Goal: Task Accomplishment & Management: Manage account settings

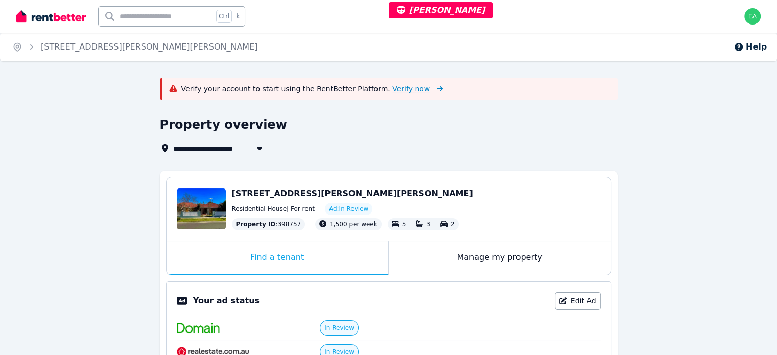
click at [392, 91] on span "Verify now" at bounding box center [410, 89] width 37 height 10
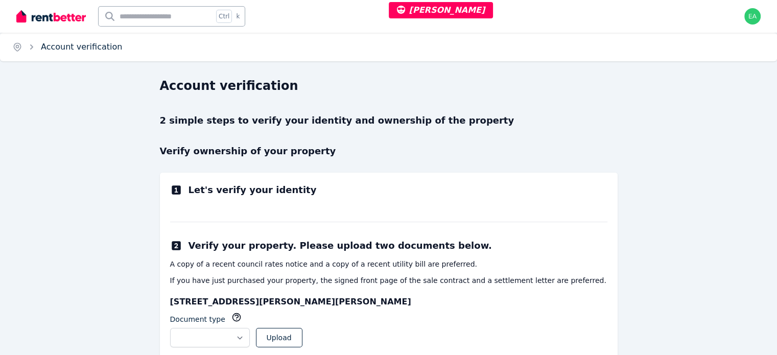
click at [91, 48] on link "Account verification" at bounding box center [81, 47] width 81 height 10
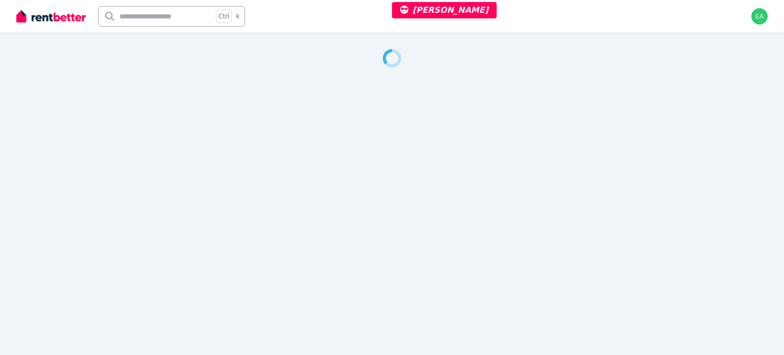
select select "***"
select select "**********"
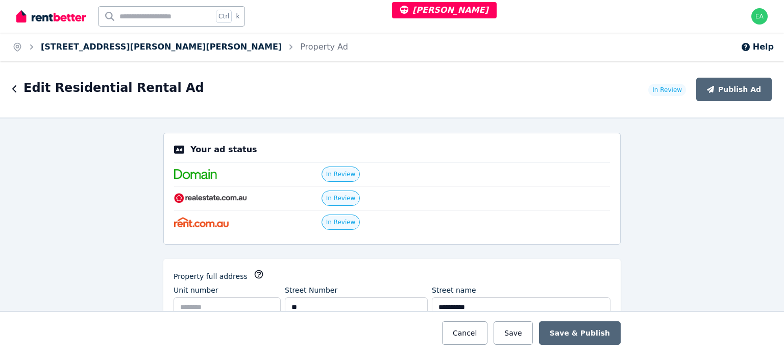
click at [88, 46] on link "29 Lysbeth St, McKinnon" at bounding box center [161, 47] width 241 height 10
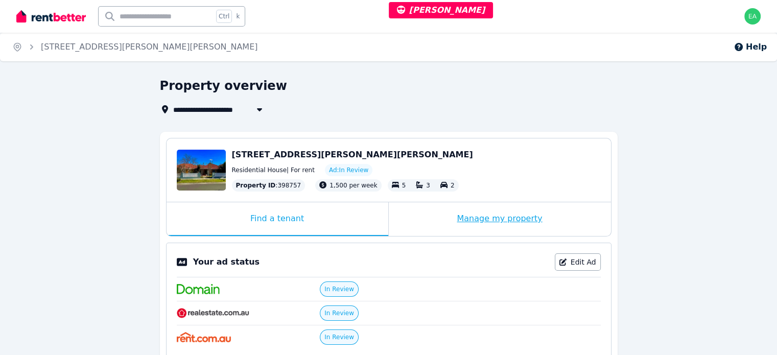
click at [422, 224] on div "Manage my property" at bounding box center [500, 219] width 222 height 34
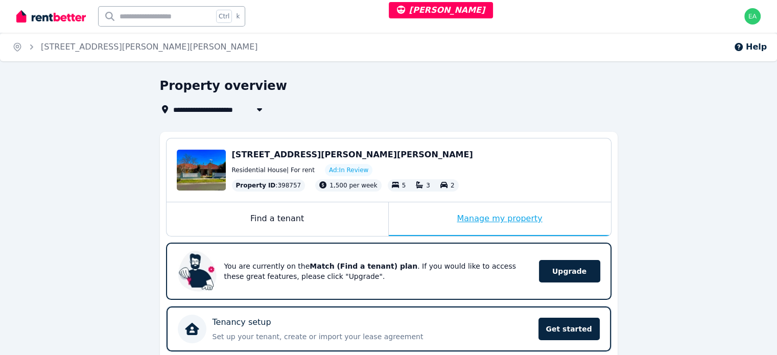
scroll to position [204, 0]
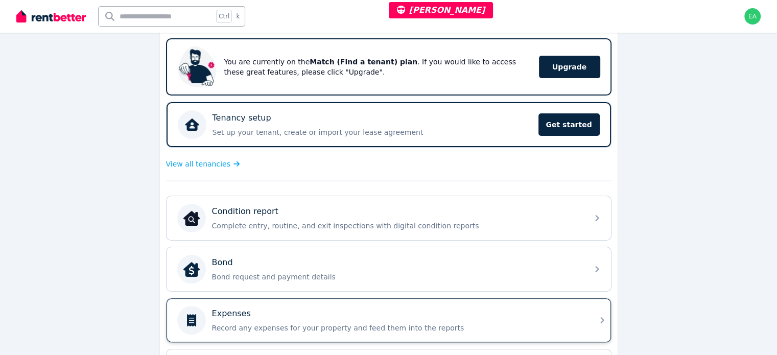
click at [478, 308] on div "Expenses" at bounding box center [397, 313] width 370 height 12
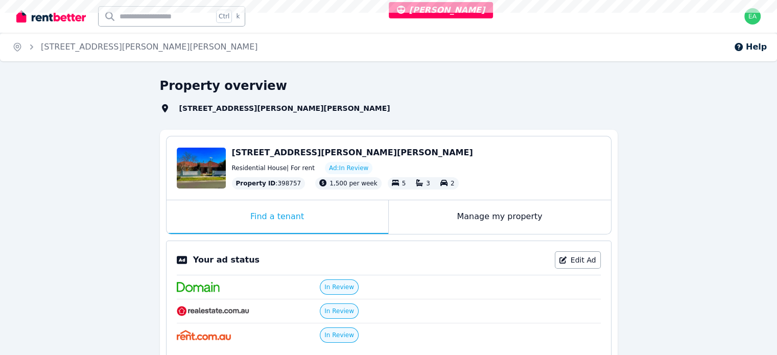
select select "***"
select select "**********"
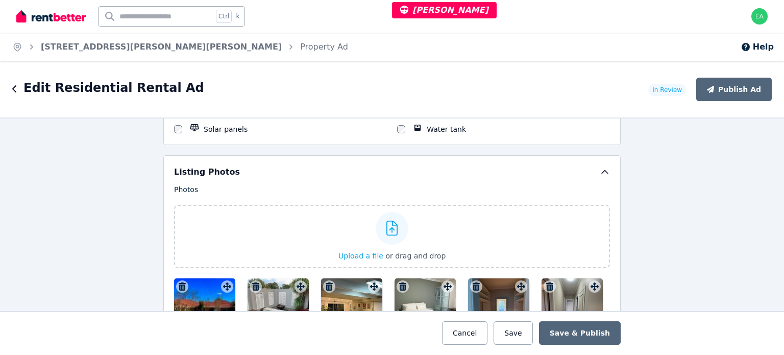
scroll to position [1379, 0]
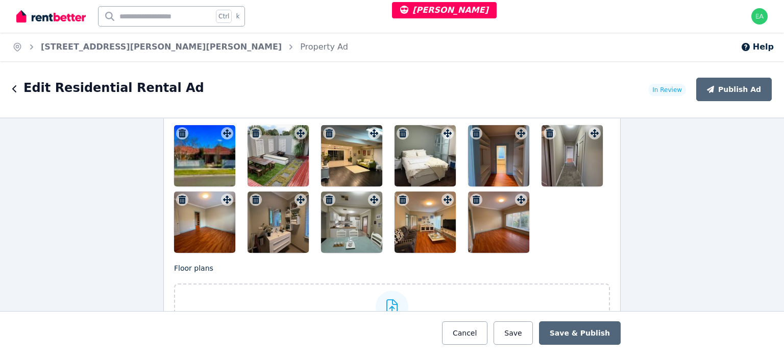
click at [191, 158] on div at bounding box center [204, 155] width 61 height 61
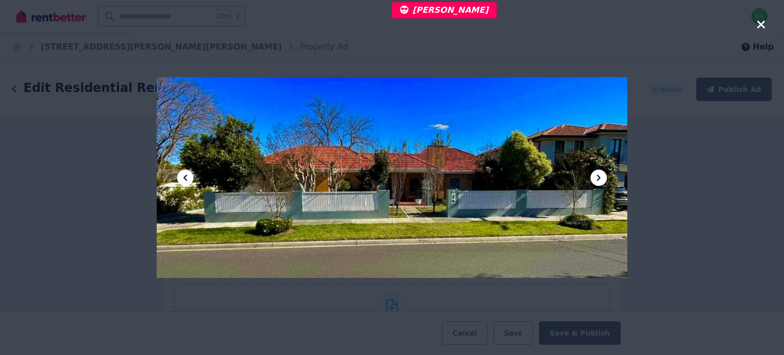
click at [596, 181] on icon at bounding box center [599, 178] width 12 height 12
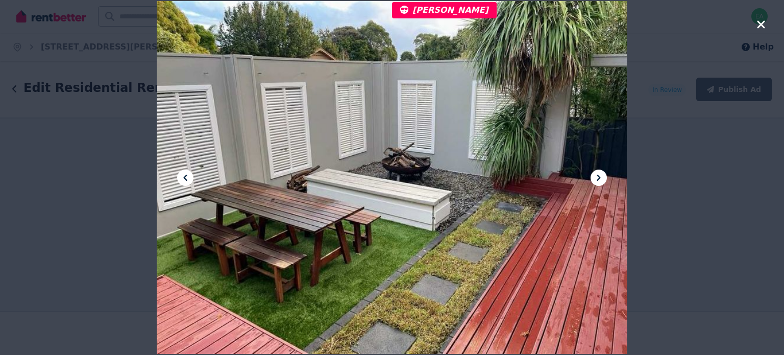
click at [596, 181] on icon at bounding box center [599, 178] width 12 height 12
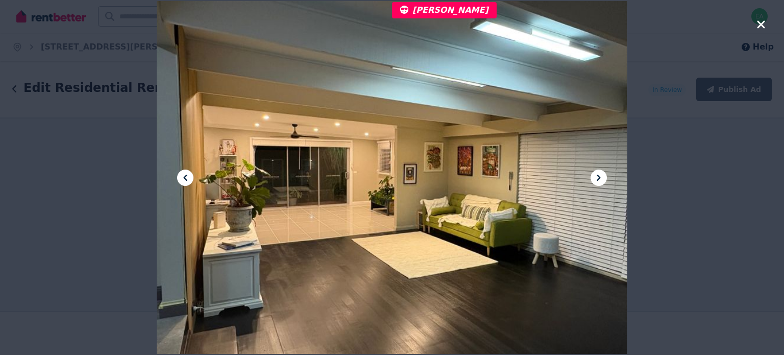
click at [596, 181] on icon at bounding box center [599, 178] width 12 height 12
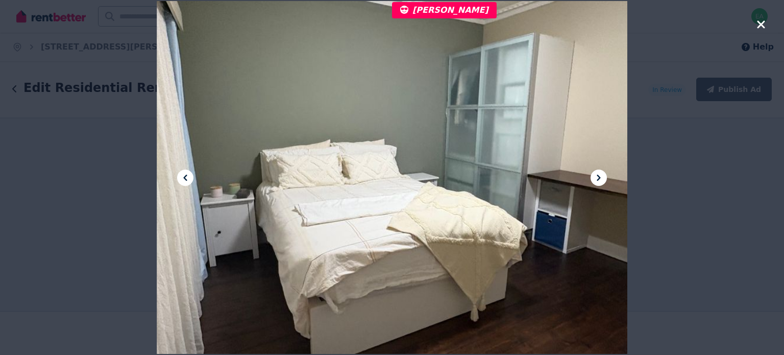
click at [596, 181] on icon at bounding box center [599, 178] width 12 height 12
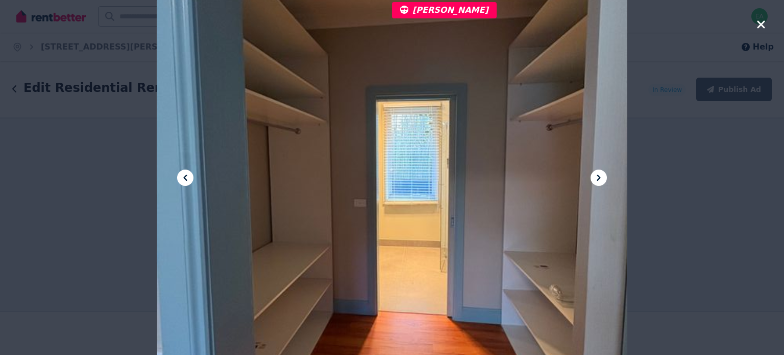
click at [596, 181] on icon at bounding box center [599, 178] width 12 height 12
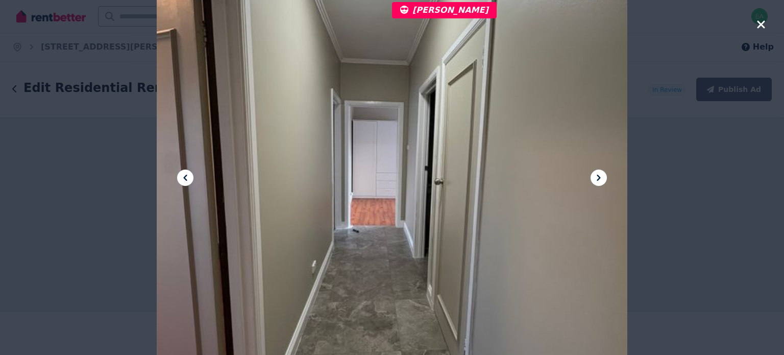
click at [596, 181] on icon at bounding box center [599, 178] width 12 height 12
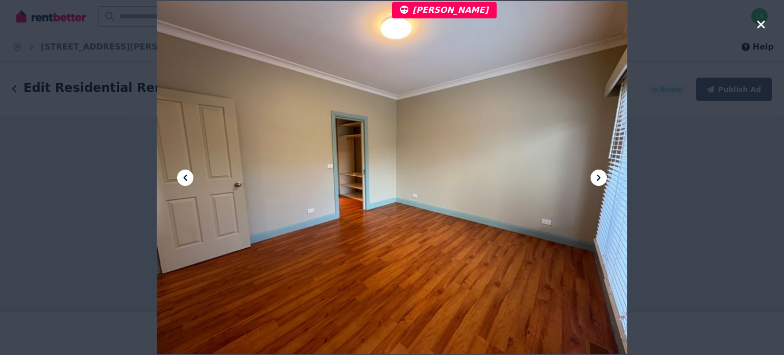
click at [596, 181] on icon at bounding box center [599, 178] width 12 height 12
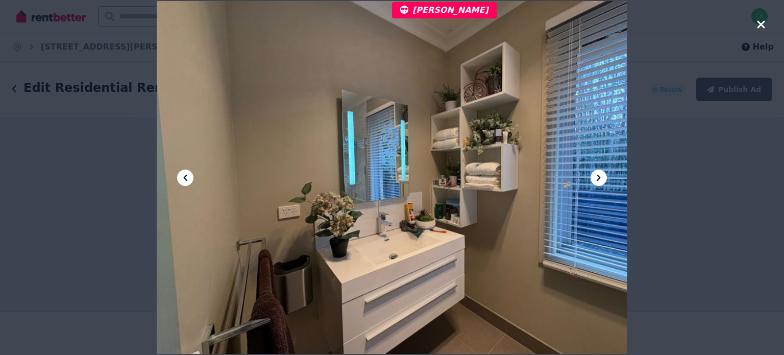
click at [596, 181] on icon at bounding box center [599, 178] width 12 height 12
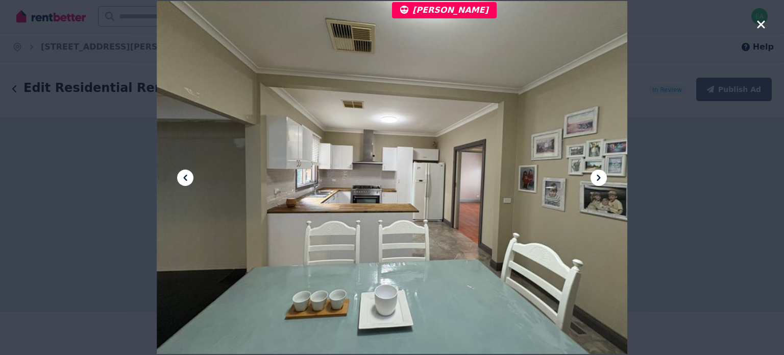
click at [596, 181] on icon at bounding box center [599, 178] width 12 height 12
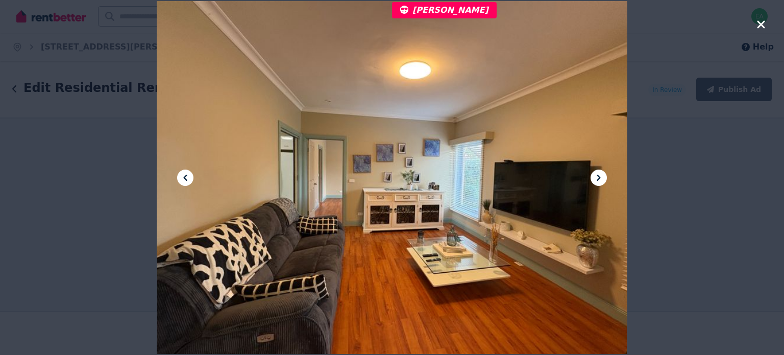
click at [596, 181] on icon at bounding box center [599, 178] width 12 height 12
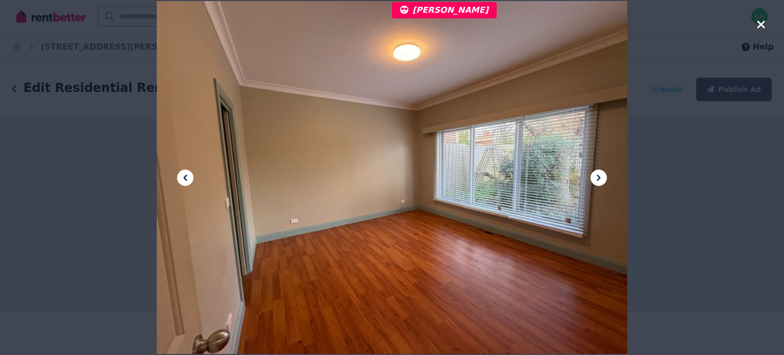
click at [596, 181] on icon at bounding box center [599, 178] width 12 height 12
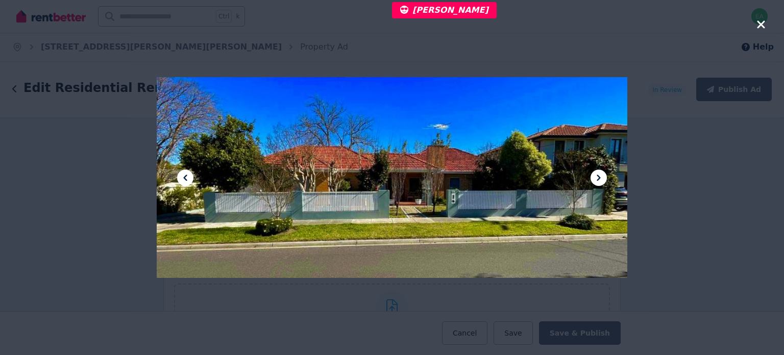
click at [596, 181] on icon at bounding box center [599, 178] width 12 height 12
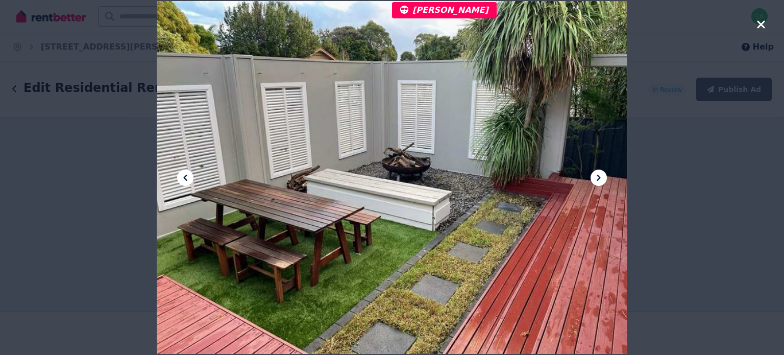
click at [596, 181] on icon at bounding box center [599, 178] width 12 height 12
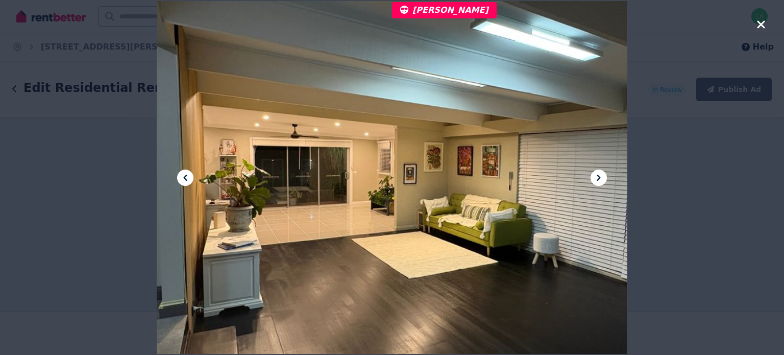
click at [596, 181] on icon at bounding box center [599, 178] width 12 height 12
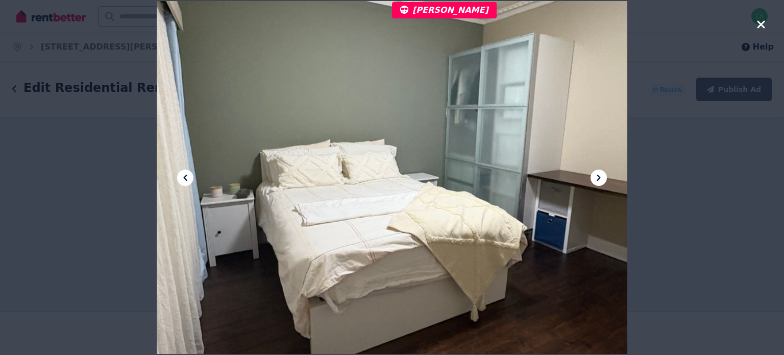
click at [596, 181] on icon at bounding box center [599, 178] width 12 height 12
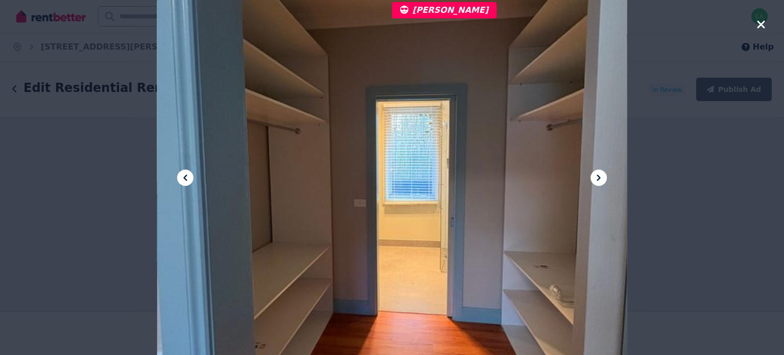
click at [596, 181] on icon at bounding box center [599, 178] width 12 height 12
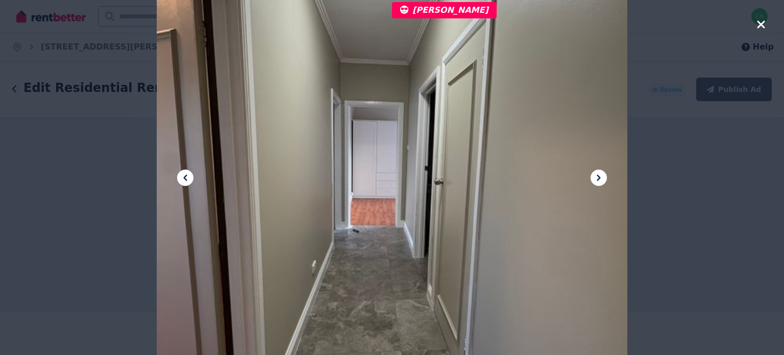
click at [596, 181] on icon at bounding box center [599, 178] width 12 height 12
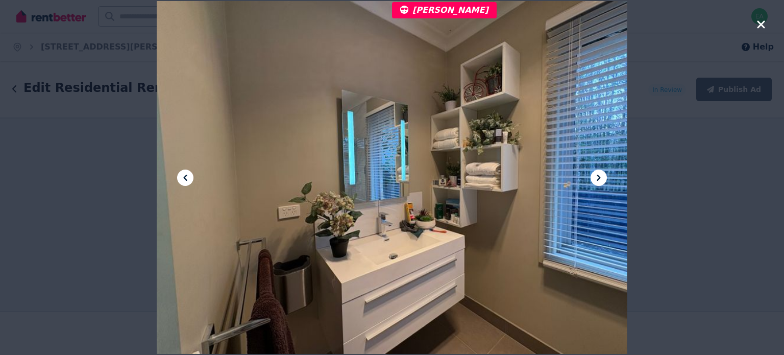
click at [596, 181] on icon at bounding box center [599, 178] width 12 height 12
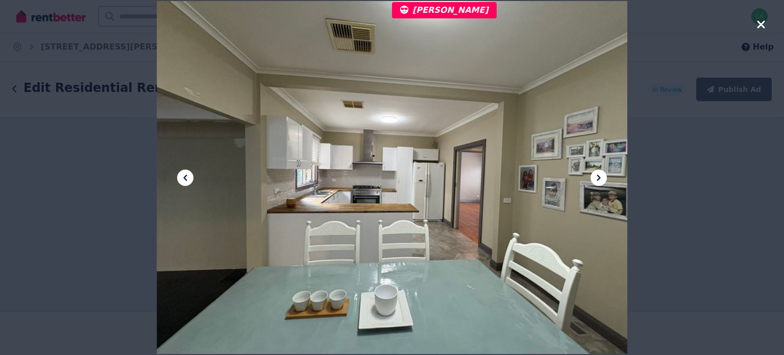
click at [757, 28] on icon "button" at bounding box center [761, 24] width 9 height 12
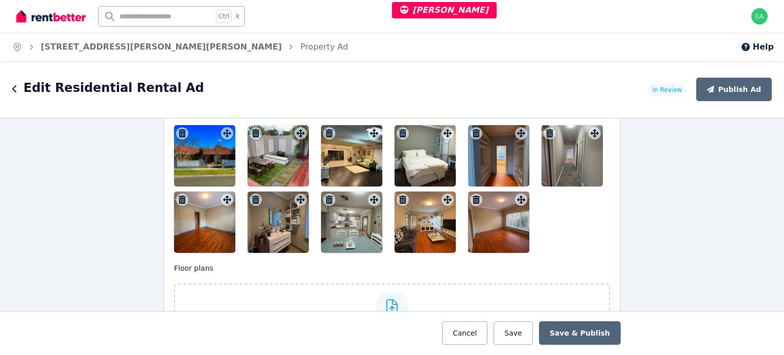
click at [201, 141] on div at bounding box center [204, 155] width 61 height 61
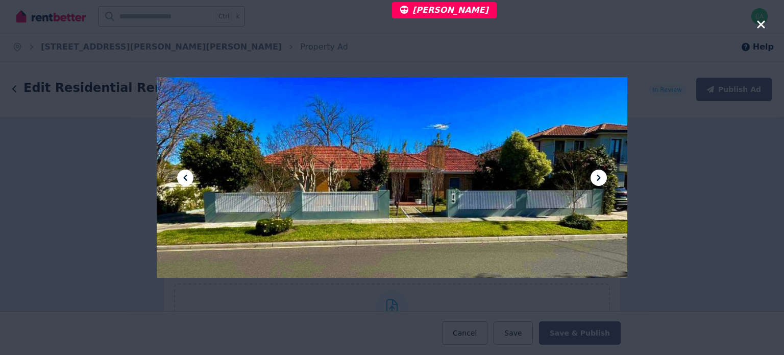
click at [604, 181] on icon at bounding box center [599, 178] width 12 height 12
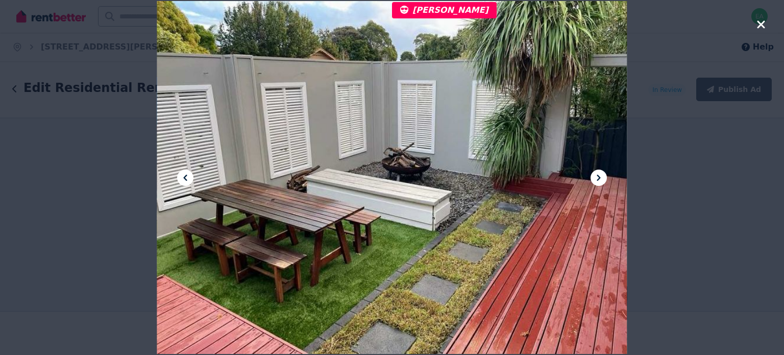
click at [604, 181] on icon at bounding box center [599, 178] width 12 height 12
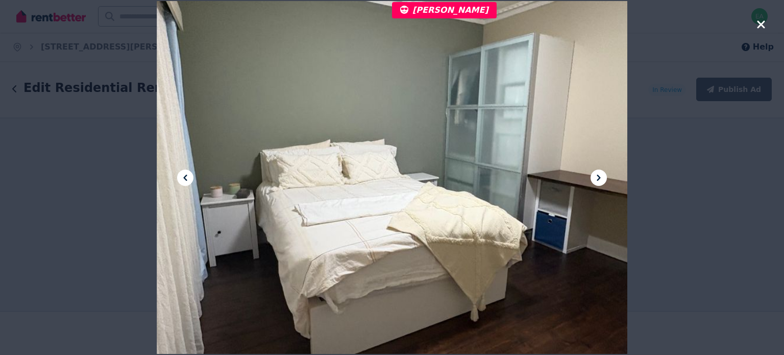
click at [604, 181] on icon at bounding box center [599, 178] width 12 height 12
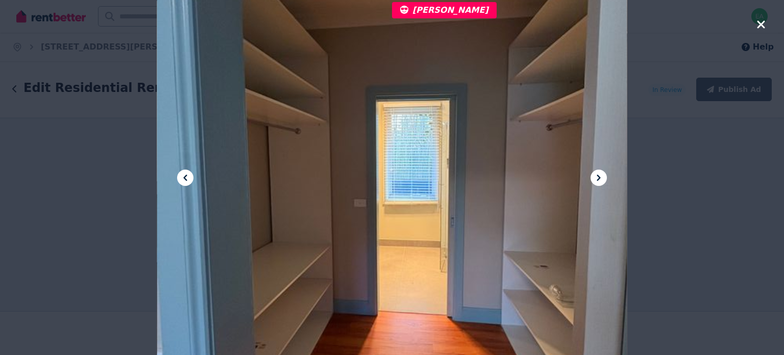
click at [604, 181] on icon at bounding box center [599, 178] width 12 height 12
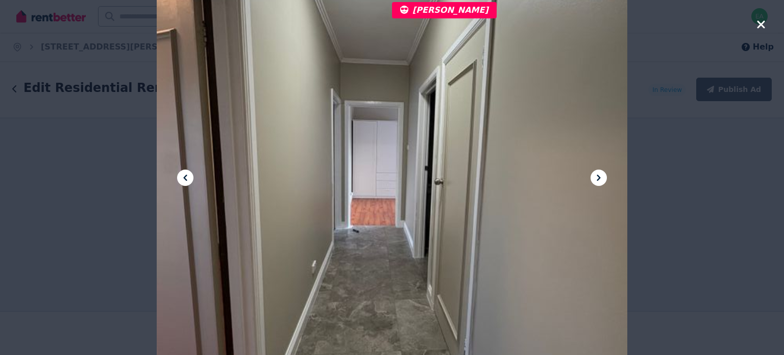
click at [604, 181] on icon at bounding box center [599, 178] width 12 height 12
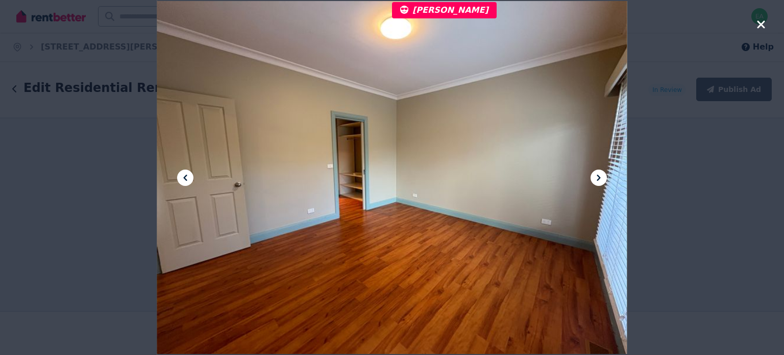
click at [604, 181] on icon at bounding box center [599, 178] width 12 height 12
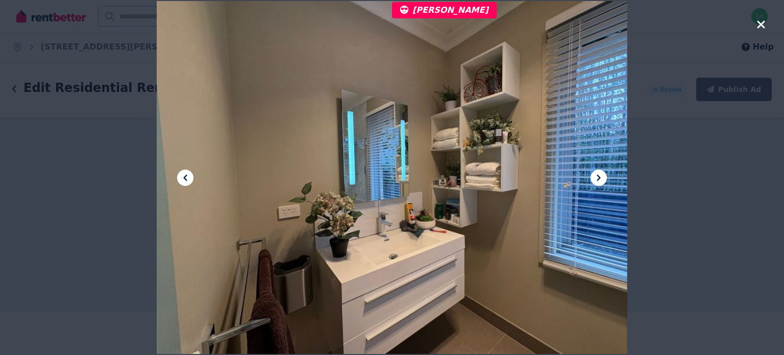
click at [604, 181] on icon at bounding box center [599, 178] width 12 height 12
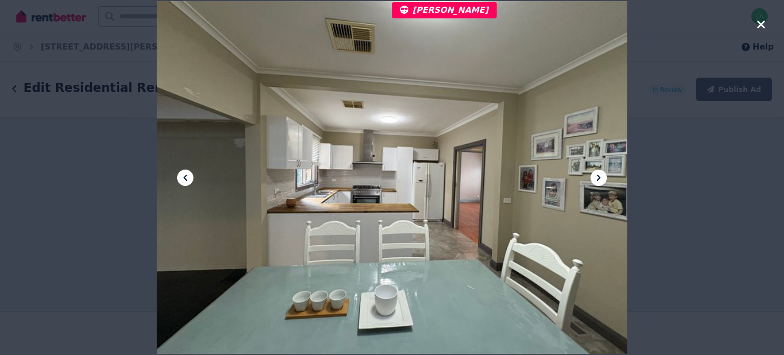
click at [604, 181] on icon at bounding box center [599, 178] width 12 height 12
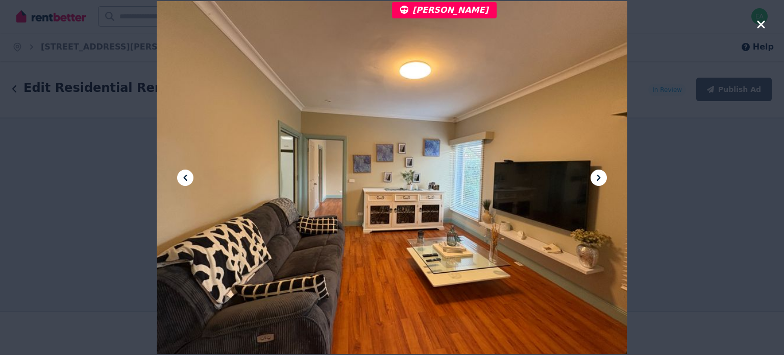
click at [604, 181] on icon at bounding box center [599, 178] width 12 height 12
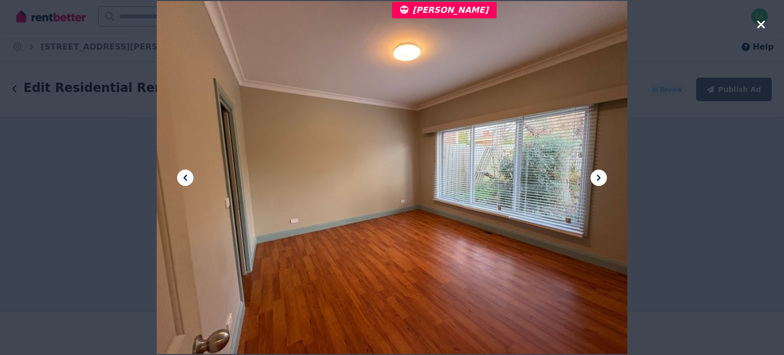
click at [604, 181] on icon at bounding box center [599, 178] width 12 height 12
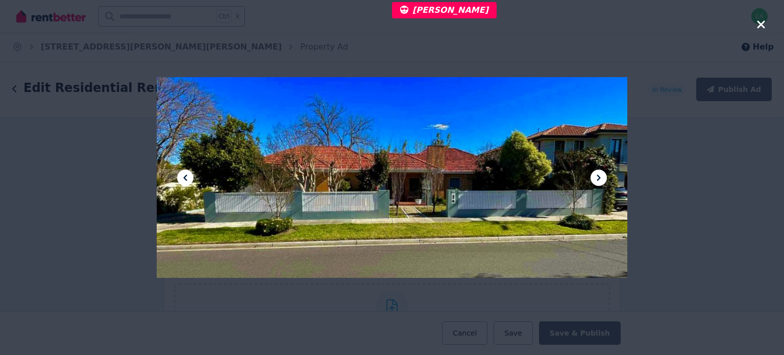
click at [604, 181] on icon at bounding box center [599, 178] width 12 height 12
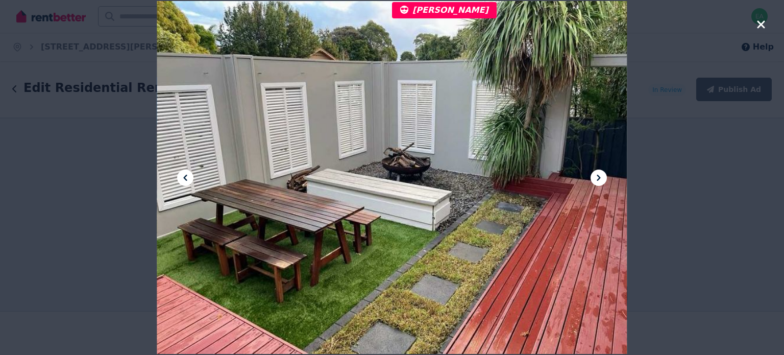
click at [604, 181] on icon at bounding box center [599, 178] width 12 height 12
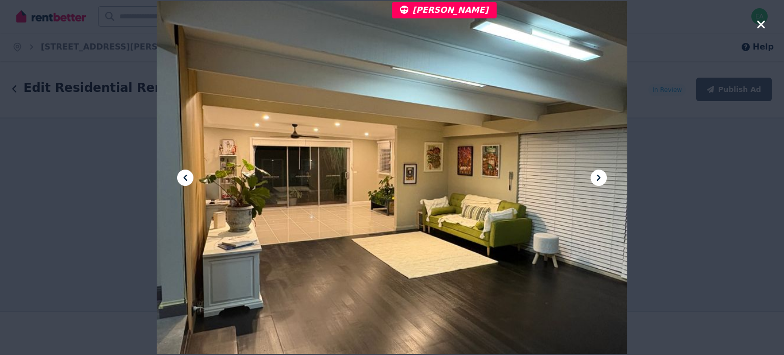
click at [604, 181] on icon at bounding box center [599, 178] width 12 height 12
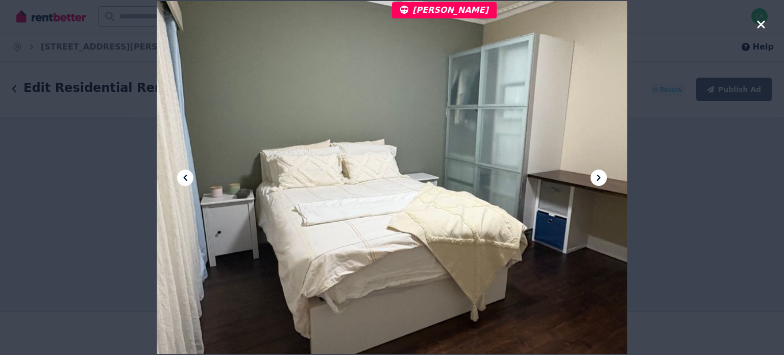
click at [762, 25] on icon "button" at bounding box center [761, 24] width 8 height 8
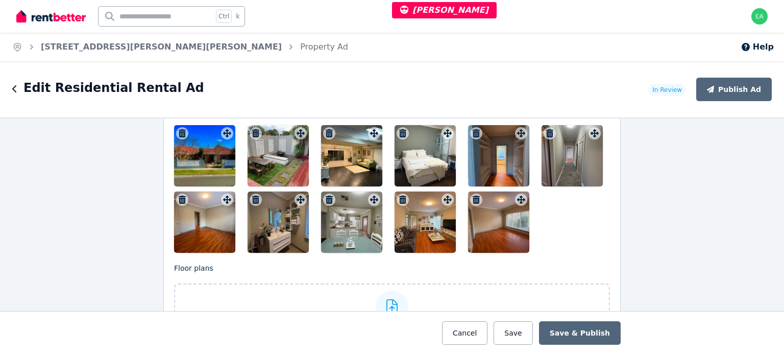
scroll to position [1583, 0]
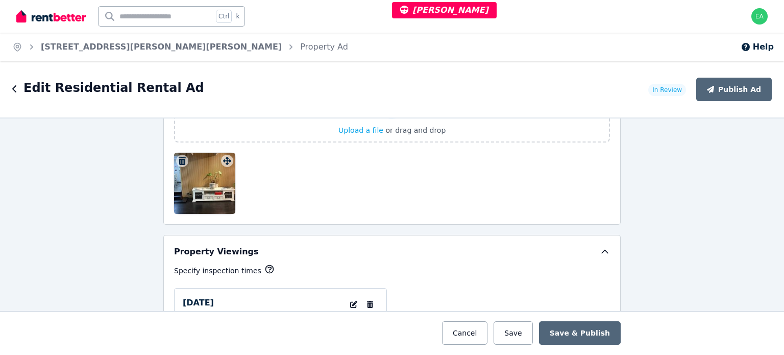
click at [205, 190] on div at bounding box center [204, 183] width 61 height 61
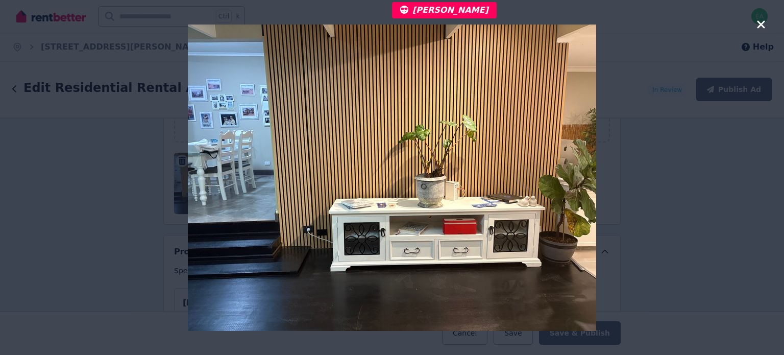
click at [760, 26] on icon "button" at bounding box center [761, 24] width 8 height 8
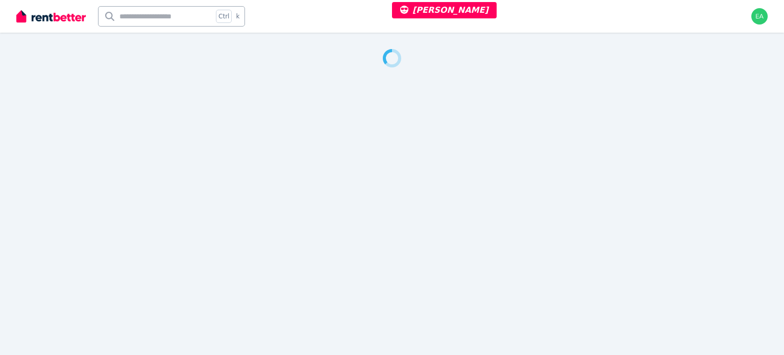
select select "***"
select select "**********"
select select "*********"
select select "**********"
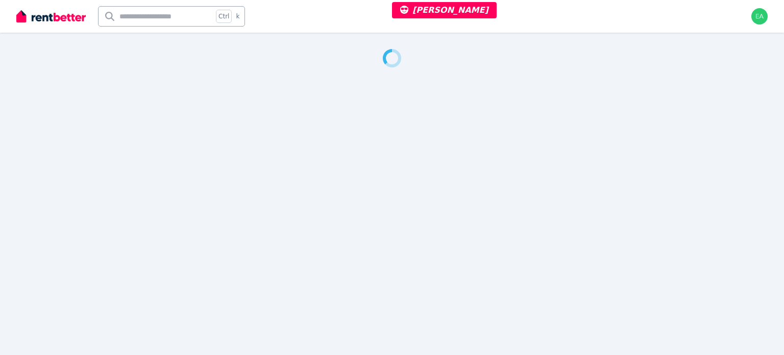
select select "**********"
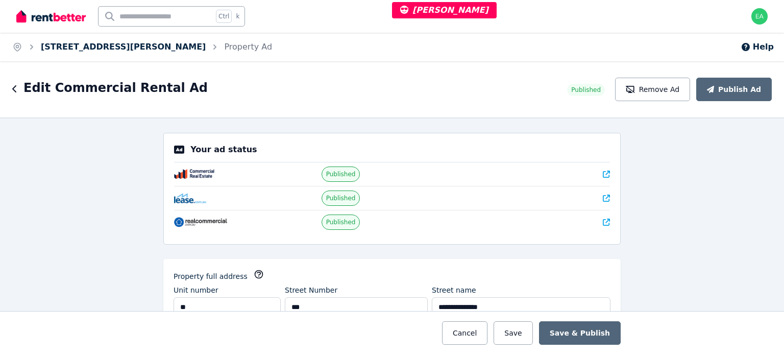
click at [136, 51] on link "15/101 Wickham Terrace, Spring Hill" at bounding box center [123, 47] width 165 height 10
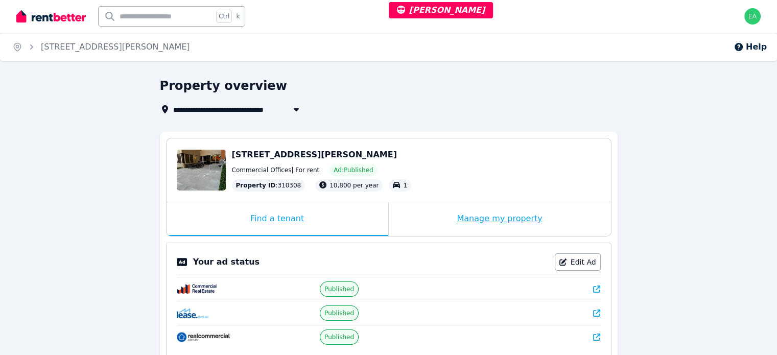
click at [435, 216] on div "Manage my property" at bounding box center [500, 219] width 222 height 34
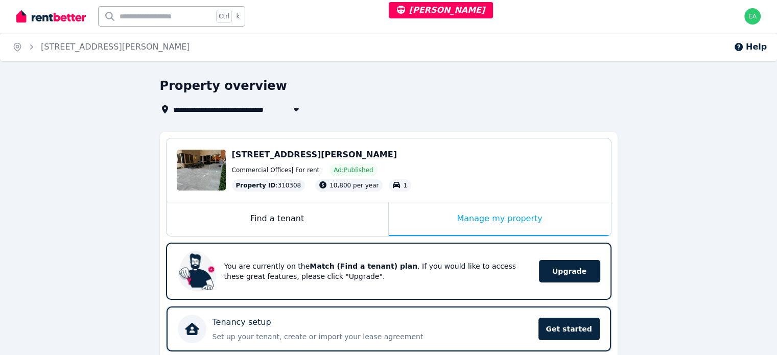
scroll to position [153, 0]
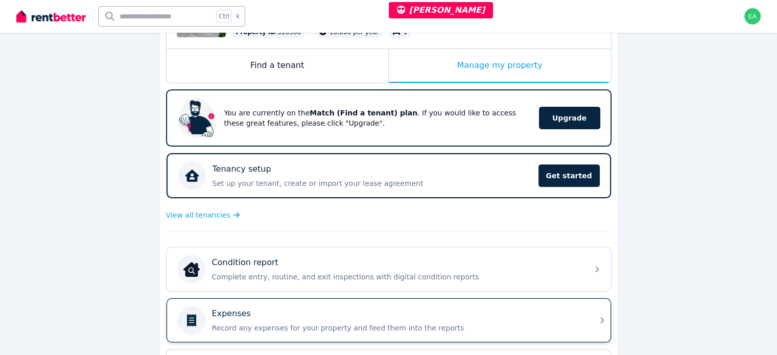
click at [485, 313] on div "Expenses" at bounding box center [397, 313] width 370 height 12
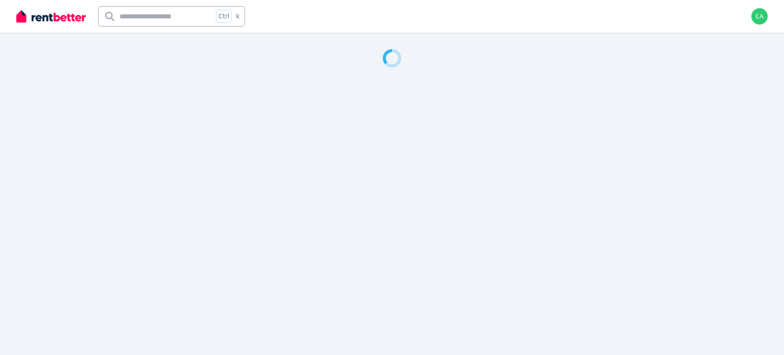
select select "***"
select select "**********"
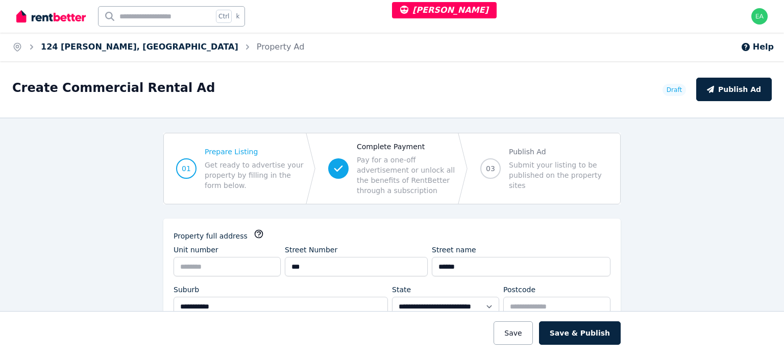
click at [89, 48] on link "124 Spence, Cairns City" at bounding box center [140, 47] width 198 height 10
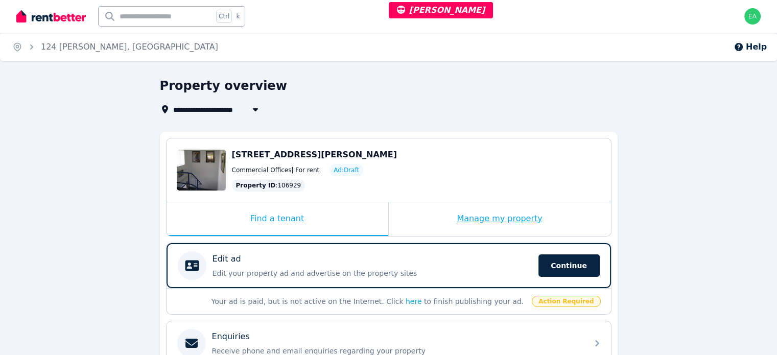
click at [423, 226] on div "Manage my property" at bounding box center [500, 219] width 222 height 34
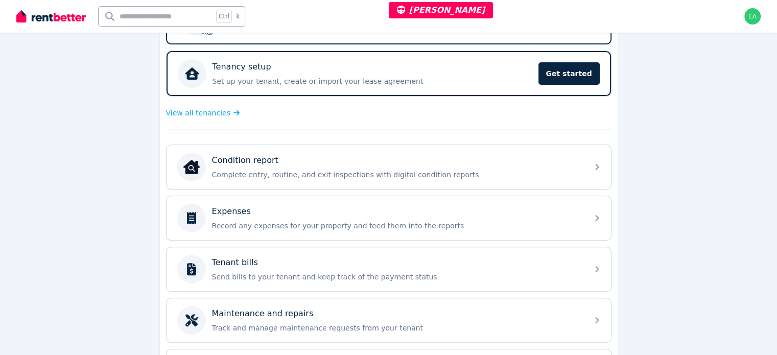
scroll to position [306, 0]
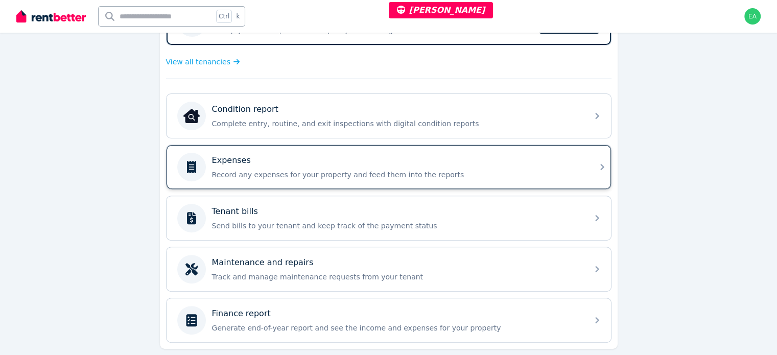
click at [510, 177] on p "Record any expenses for your property and feed them into the reports" at bounding box center [397, 175] width 370 height 10
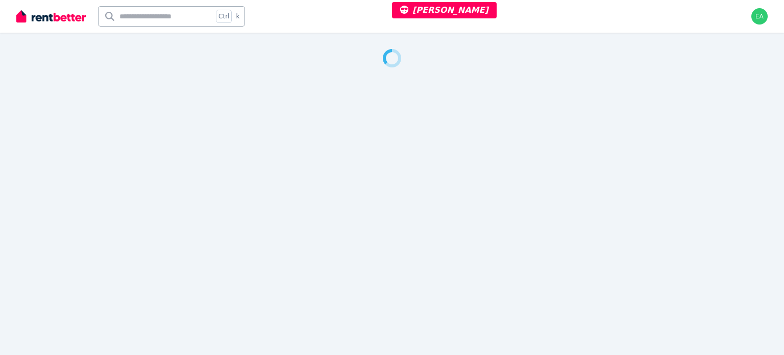
select select "***"
select select "**********"
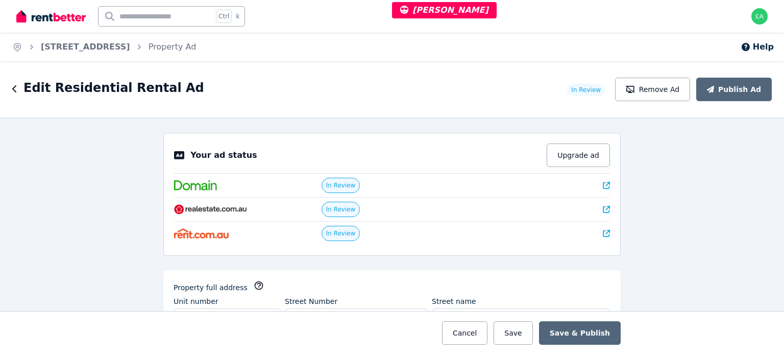
click at [604, 185] on icon at bounding box center [606, 185] width 7 height 7
click at [603, 210] on icon at bounding box center [606, 209] width 7 height 7
click at [603, 232] on icon at bounding box center [606, 233] width 7 height 7
